Goal: Transaction & Acquisition: Purchase product/service

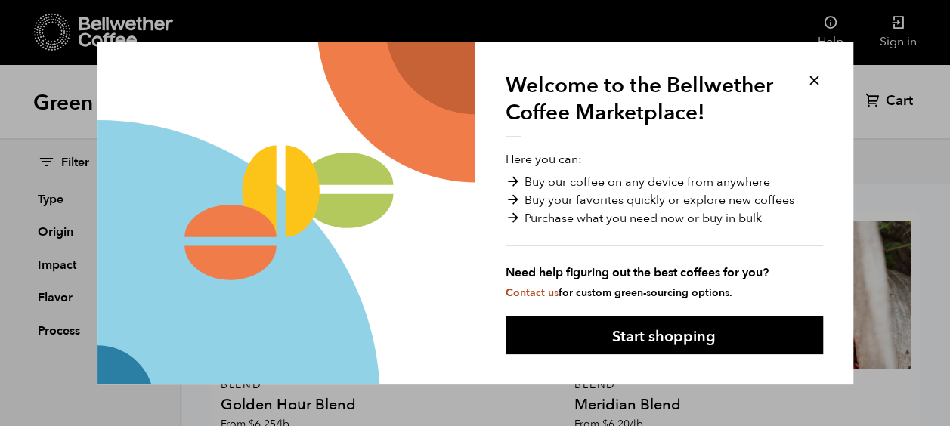
click at [812, 79] on button at bounding box center [814, 80] width 17 height 17
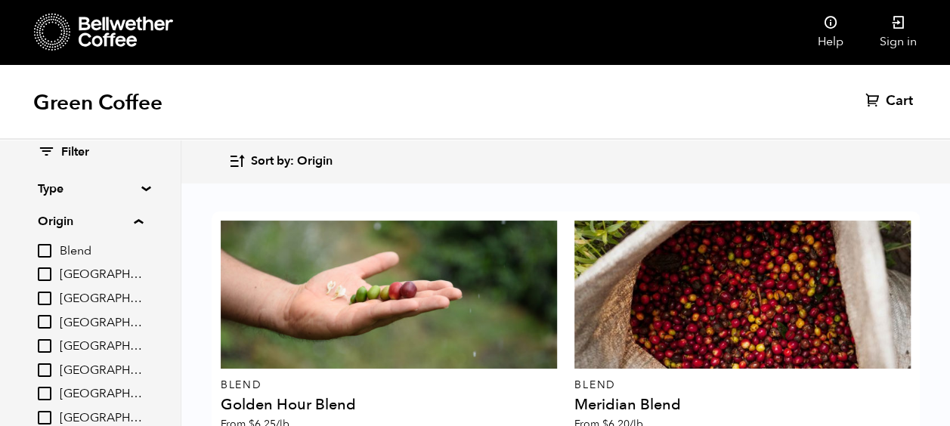
scroll to position [1992, 0]
click at [41, 416] on input "[GEOGRAPHIC_DATA]" at bounding box center [45, 418] width 14 height 14
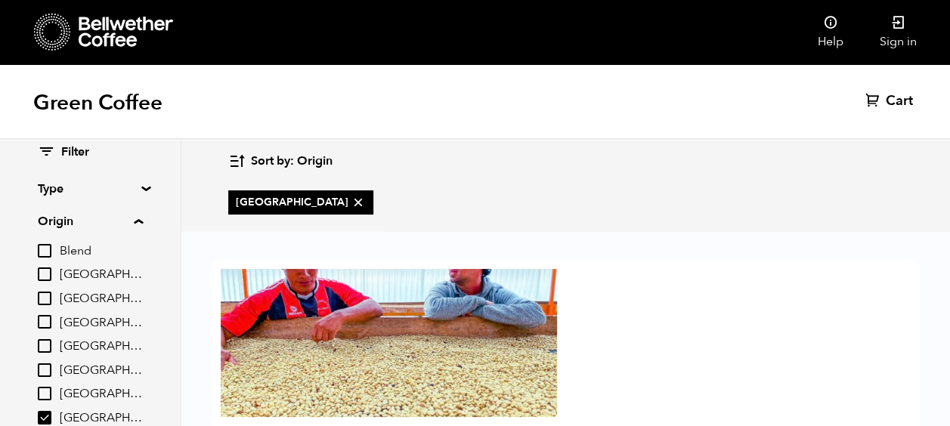
scroll to position [135, 0]
click at [41, 416] on input "[GEOGRAPHIC_DATA]" at bounding box center [45, 418] width 14 height 14
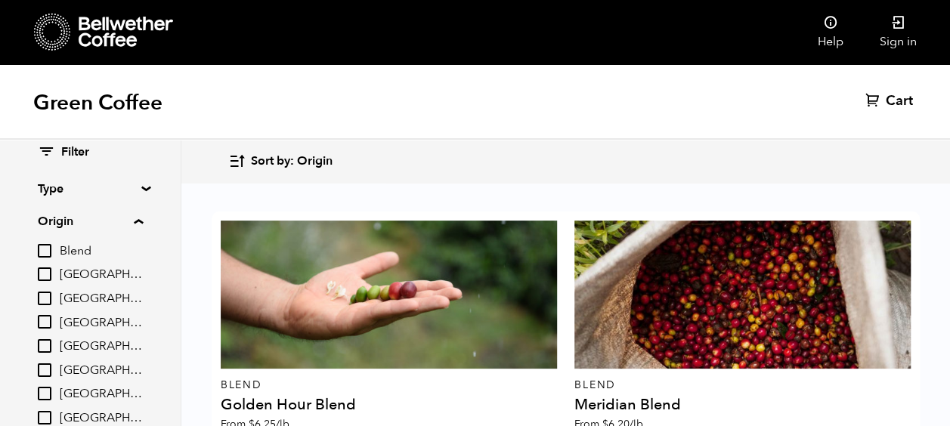
click at [41, 416] on input "[GEOGRAPHIC_DATA]" at bounding box center [45, 418] width 14 height 14
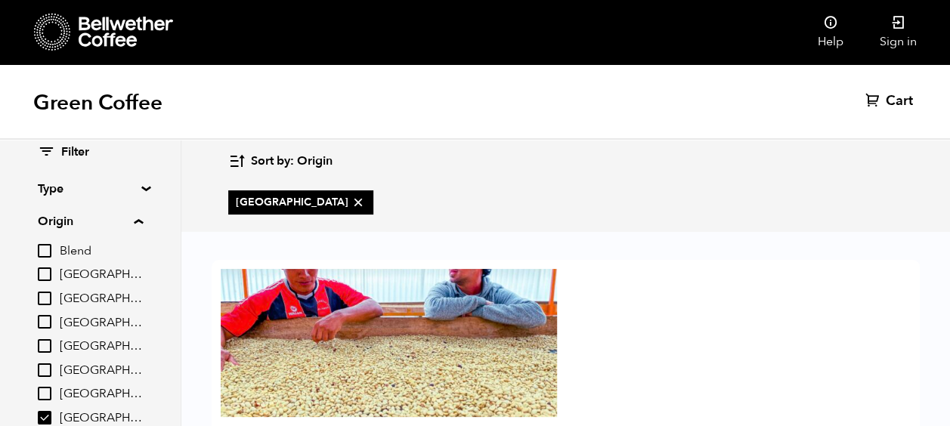
click at [41, 416] on input "[GEOGRAPHIC_DATA]" at bounding box center [45, 418] width 14 height 14
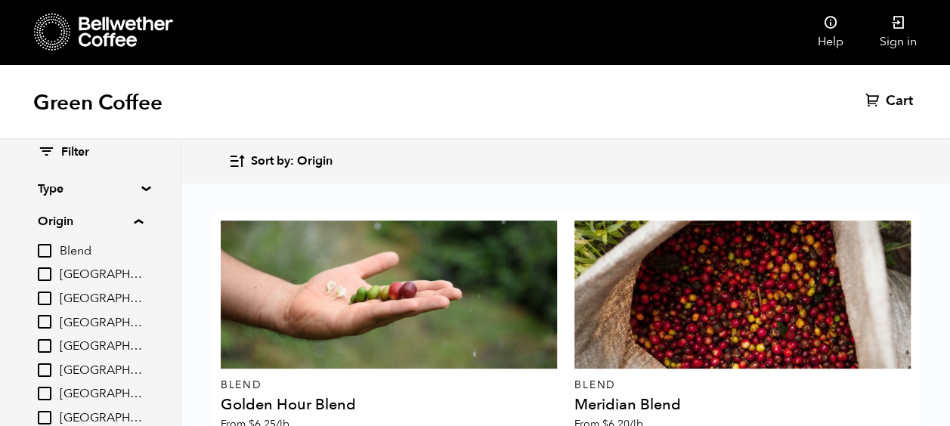
click at [41, 416] on input "[GEOGRAPHIC_DATA]" at bounding box center [45, 418] width 14 height 14
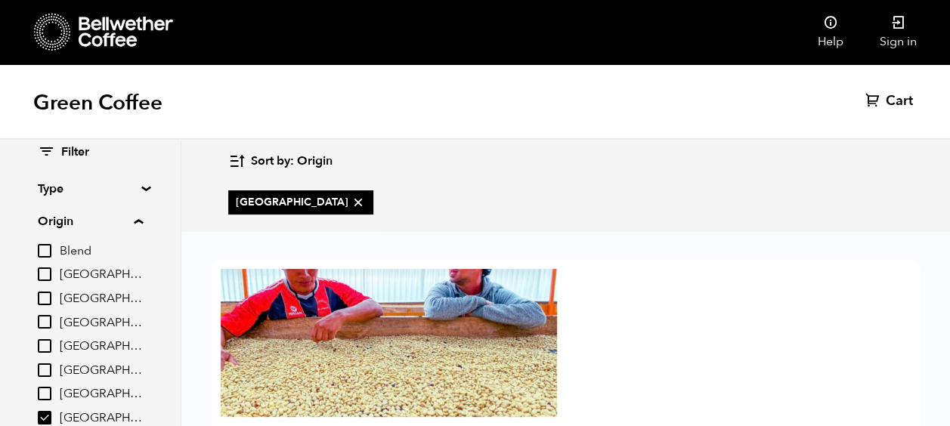
click at [41, 416] on input "[GEOGRAPHIC_DATA]" at bounding box center [45, 418] width 14 height 14
checkbox input "false"
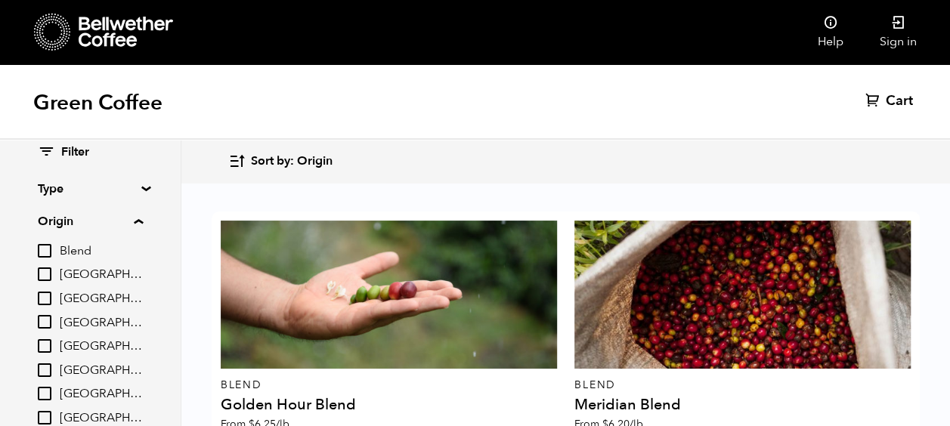
scroll to position [1936, 0]
click at [20, 67] on div "Green Coffee Cart (0)" at bounding box center [475, 102] width 950 height 76
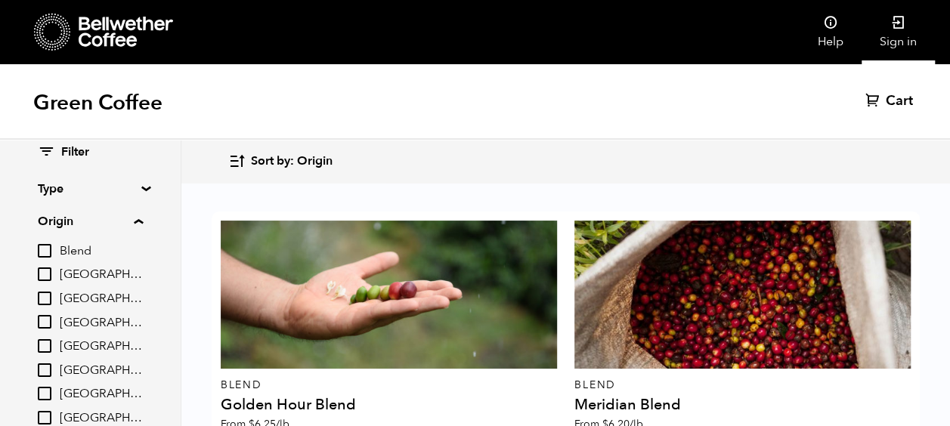
click at [903, 23] on icon at bounding box center [898, 22] width 15 height 15
